Goal: Navigation & Orientation: Find specific page/section

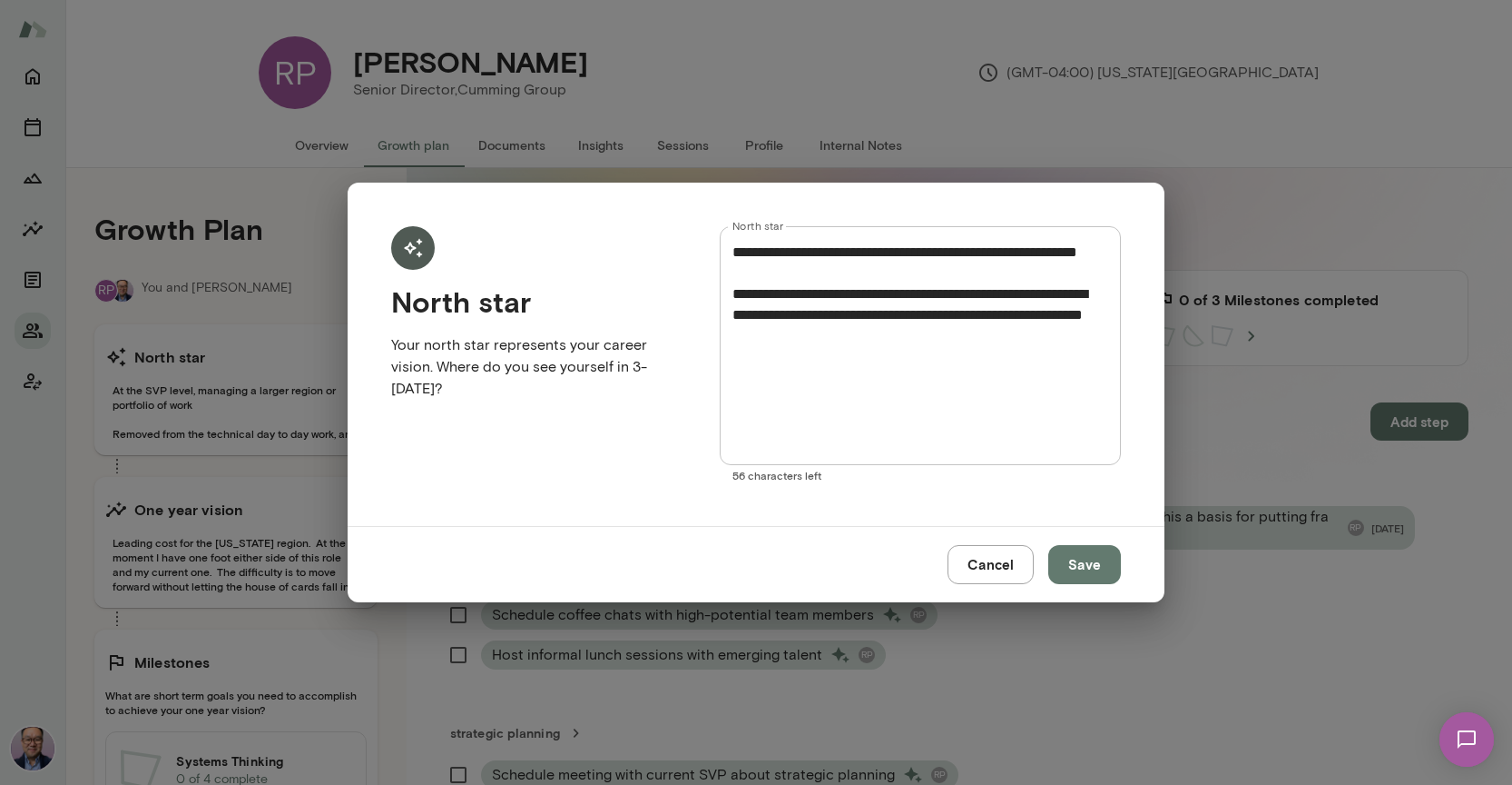
scroll to position [283, 0]
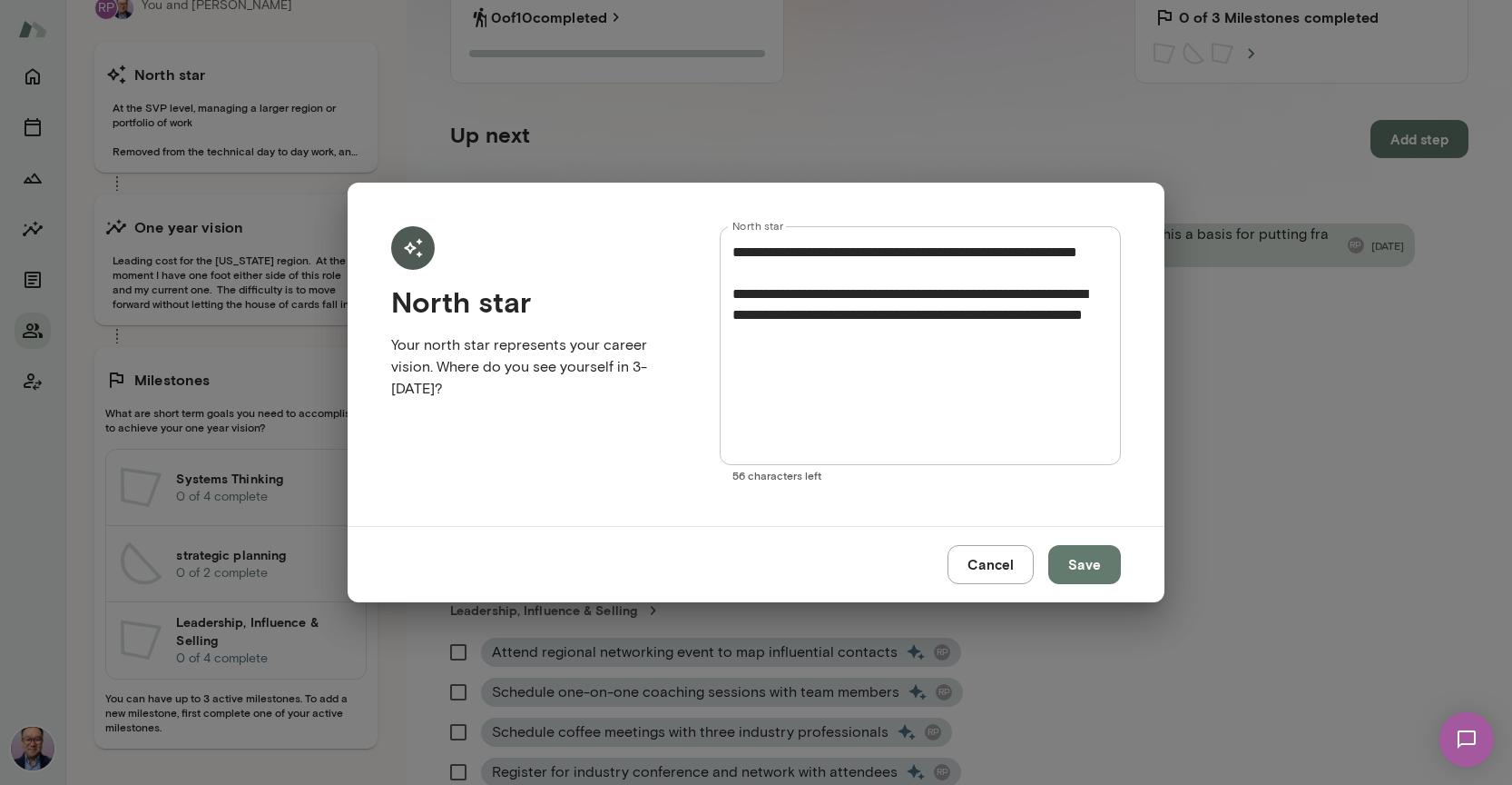
drag, startPoint x: 1050, startPoint y: 594, endPoint x: 1034, endPoint y: 587, distance: 17.5
click at [1046, 593] on div "Cancel Save" at bounding box center [756, 563] width 817 height 76
click at [1017, 578] on button "Cancel" at bounding box center [991, 564] width 87 height 38
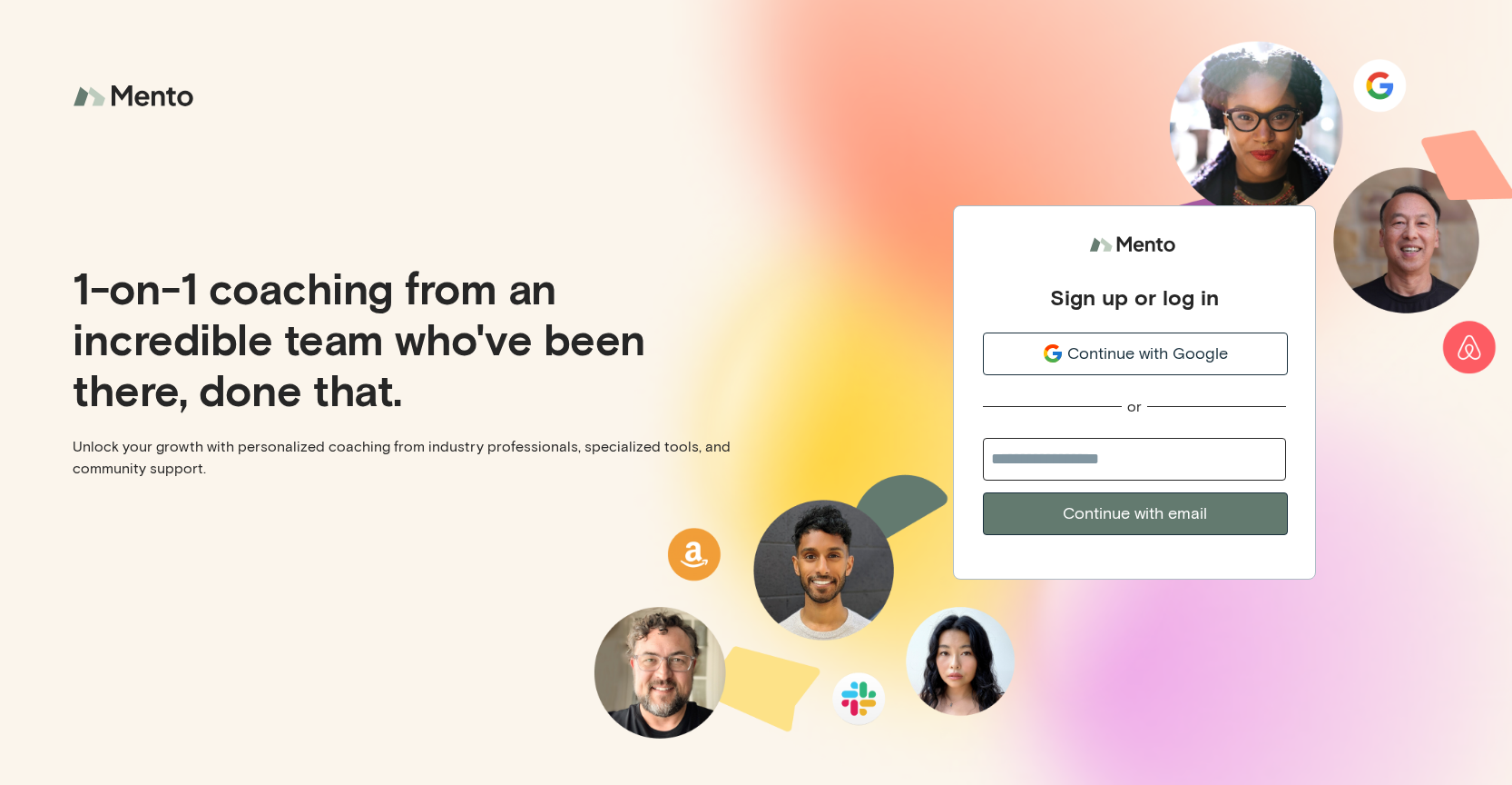
click at [1094, 376] on div "Sign up or log in Continue with Google or Continue with email" at bounding box center [1135, 381] width 303 height 307
click at [1092, 364] on span "Continue with Google" at bounding box center [1147, 354] width 160 height 25
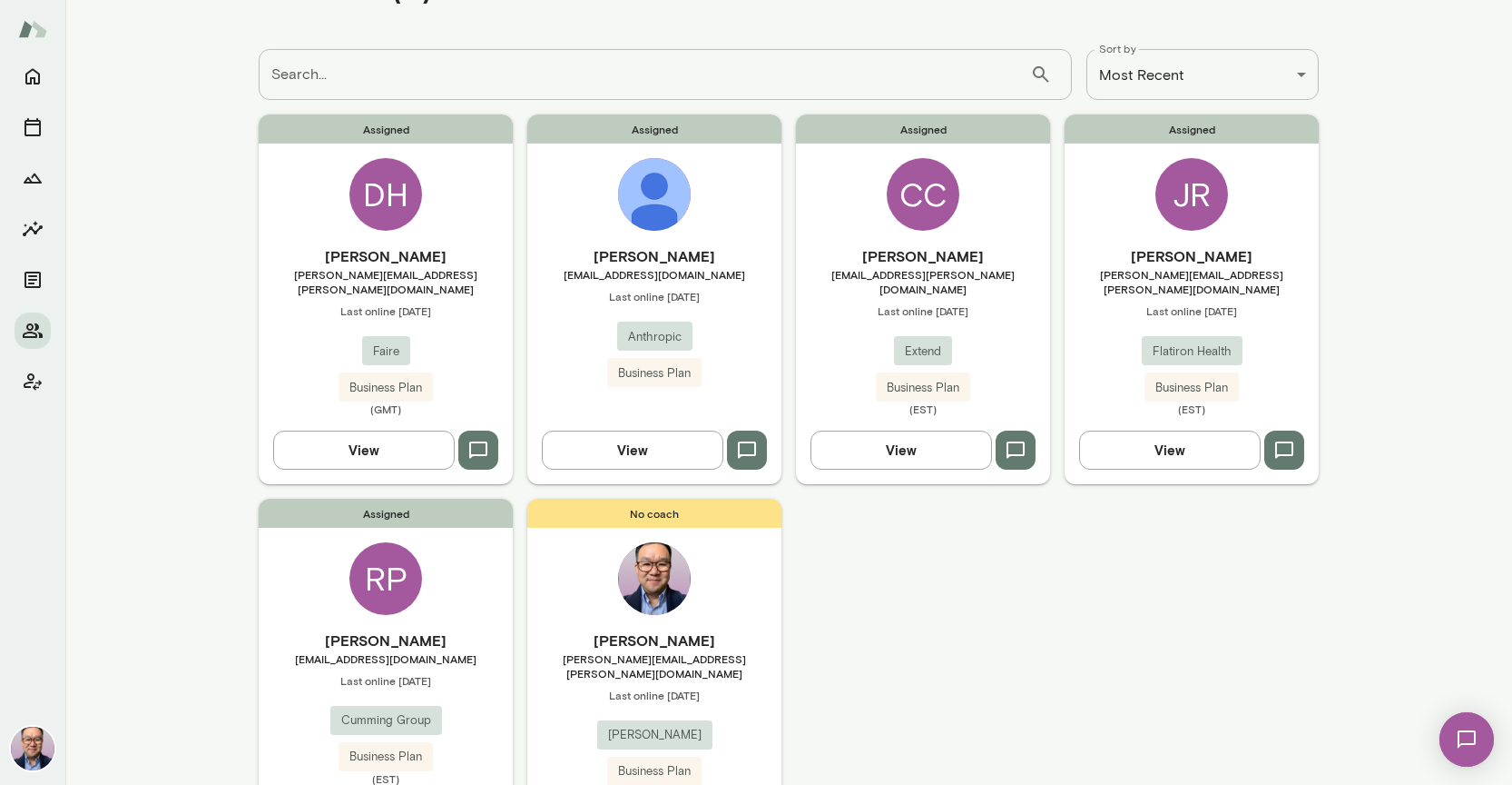
scroll to position [72, 0]
click at [894, 206] on div "CC" at bounding box center [923, 195] width 73 height 73
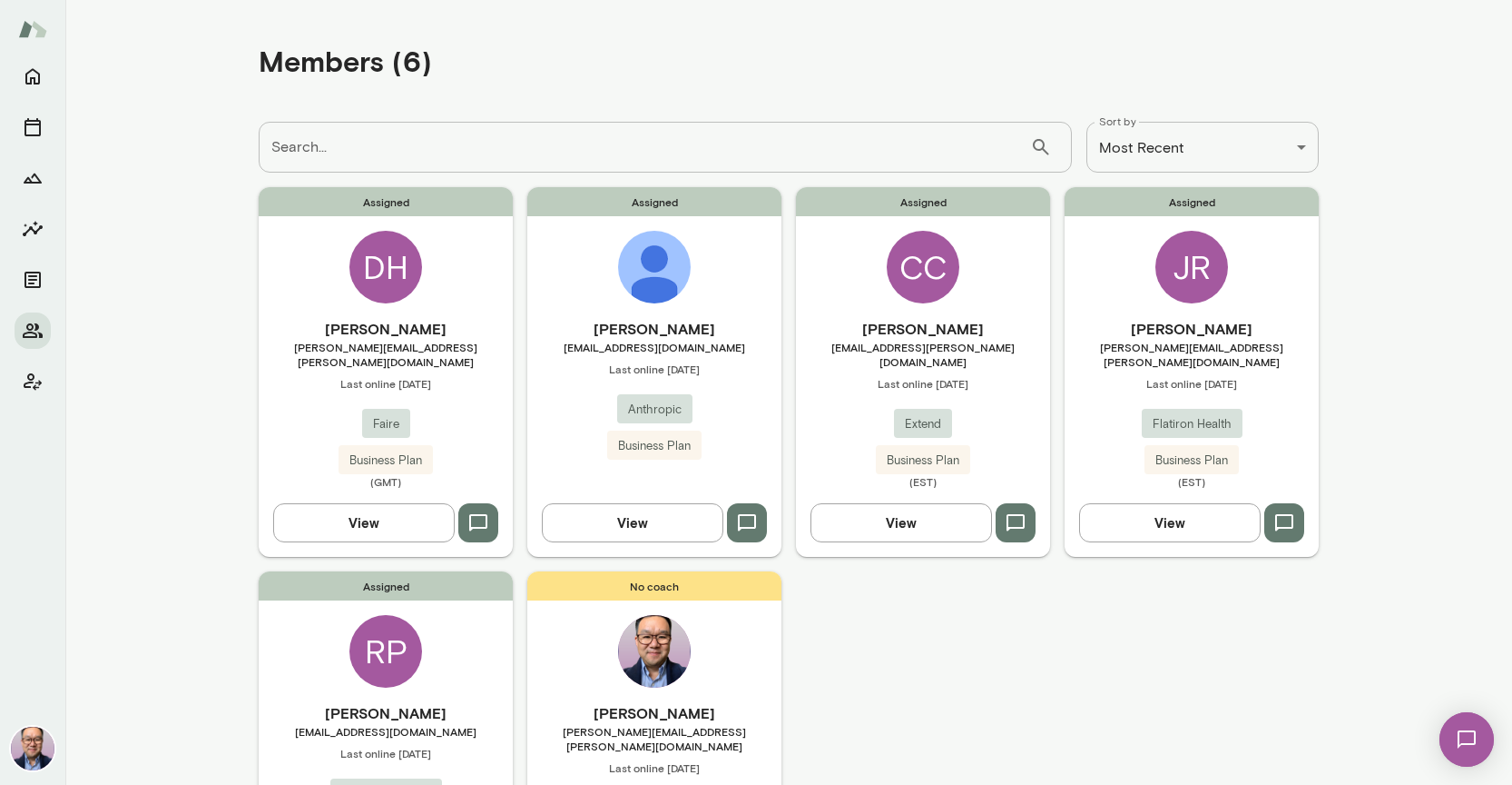
click at [558, 311] on div "Assigned Krishna Sounderrajan ksound@anthropic.com Last online September 19 Ant…" at bounding box center [654, 371] width 254 height 368
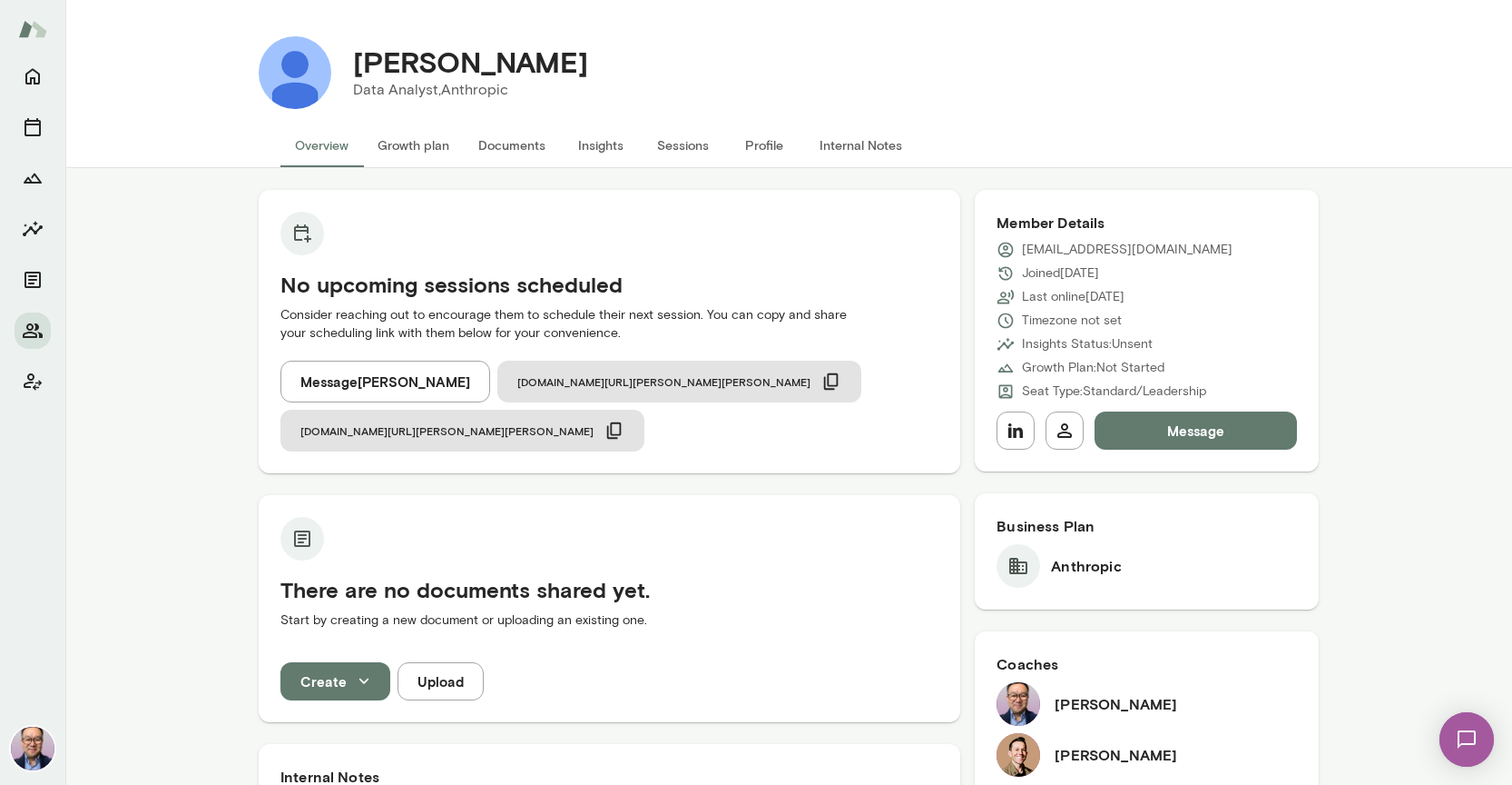
drag, startPoint x: 1082, startPoint y: 754, endPoint x: 1047, endPoint y: 750, distance: 35.2
click at [1074, 753] on h6 "David Mitchell" at bounding box center [1116, 755] width 122 height 22
click at [1038, 752] on img at bounding box center [1019, 755] width 44 height 44
click at [1037, 752] on img at bounding box center [1019, 755] width 44 height 44
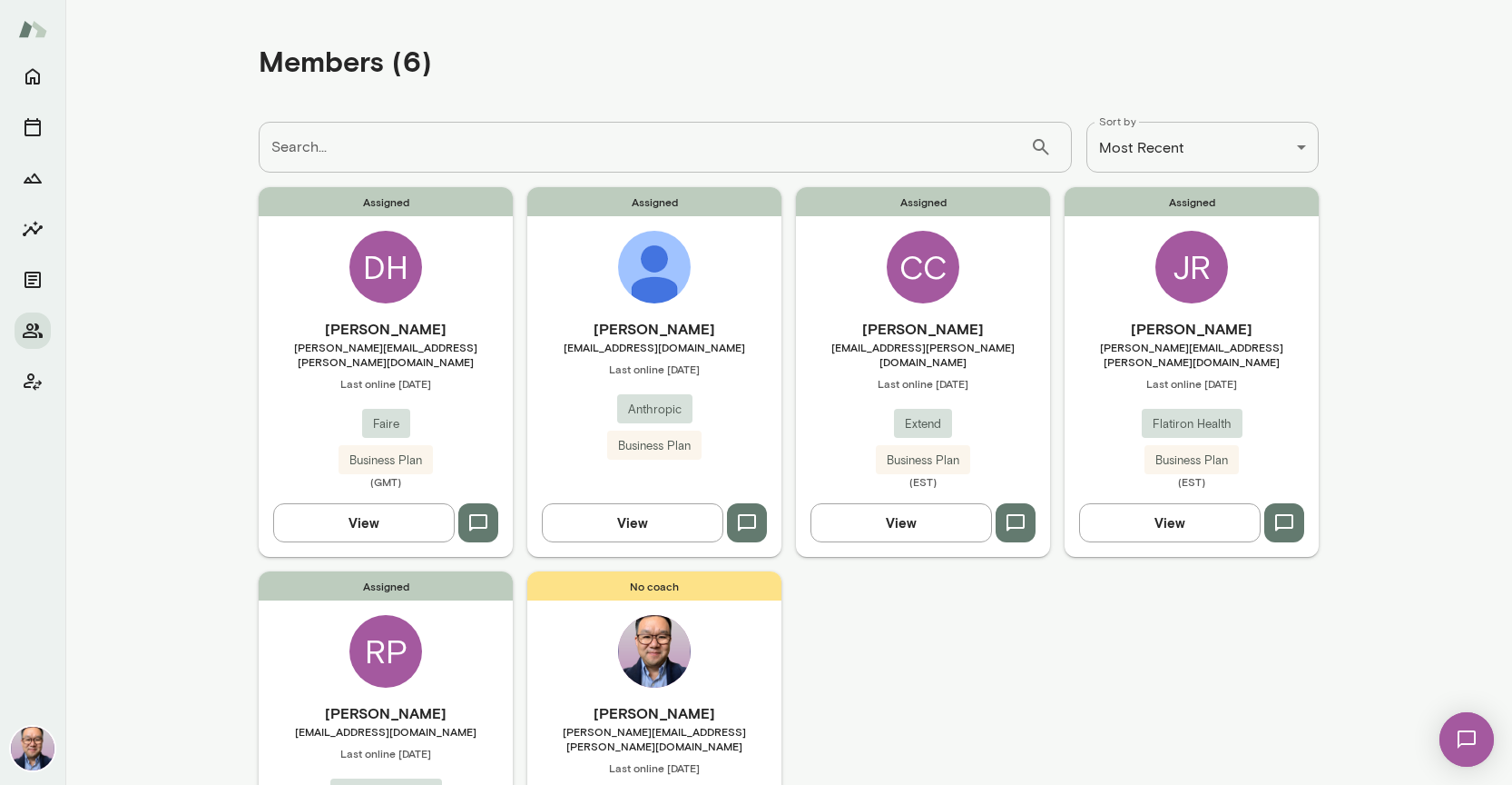
click at [340, 384] on div "David Hutchinson david.hutchinson@faire.com Last online October 7 Faire Busines…" at bounding box center [386, 403] width 254 height 170
